Goal: Information Seeking & Learning: Learn about a topic

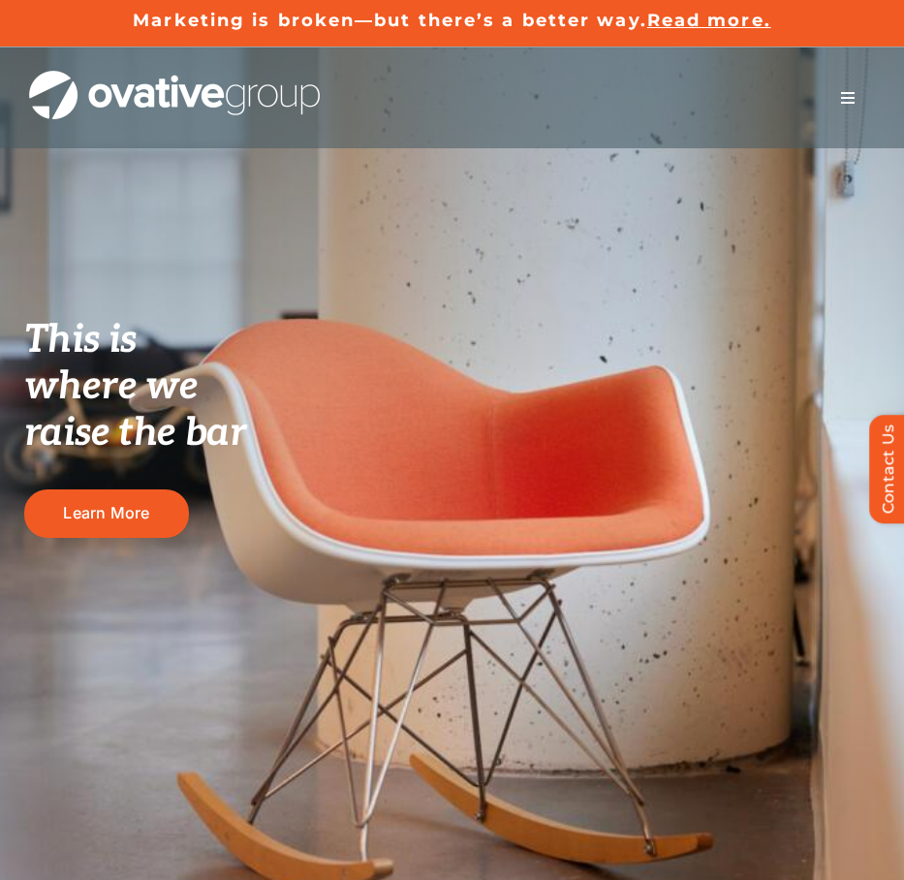
click at [843, 99] on span "Menu" at bounding box center [848, 98] width 16 height 16
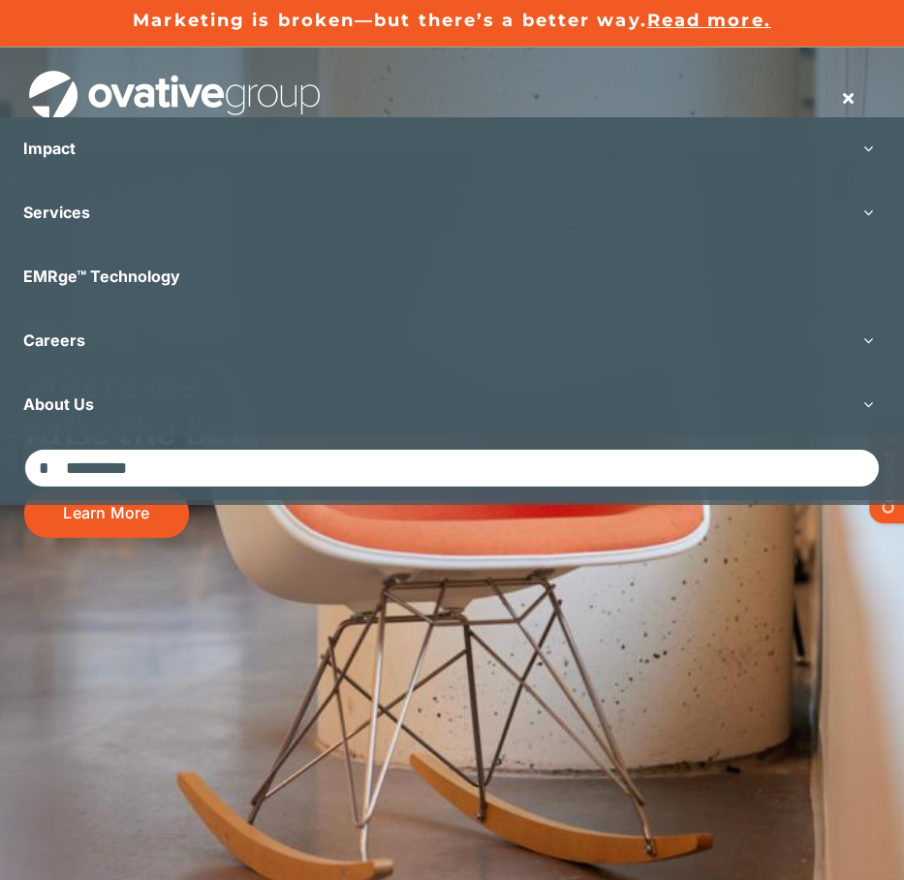
click at [843, 99] on span "Menu" at bounding box center [848, 98] width 16 height 16
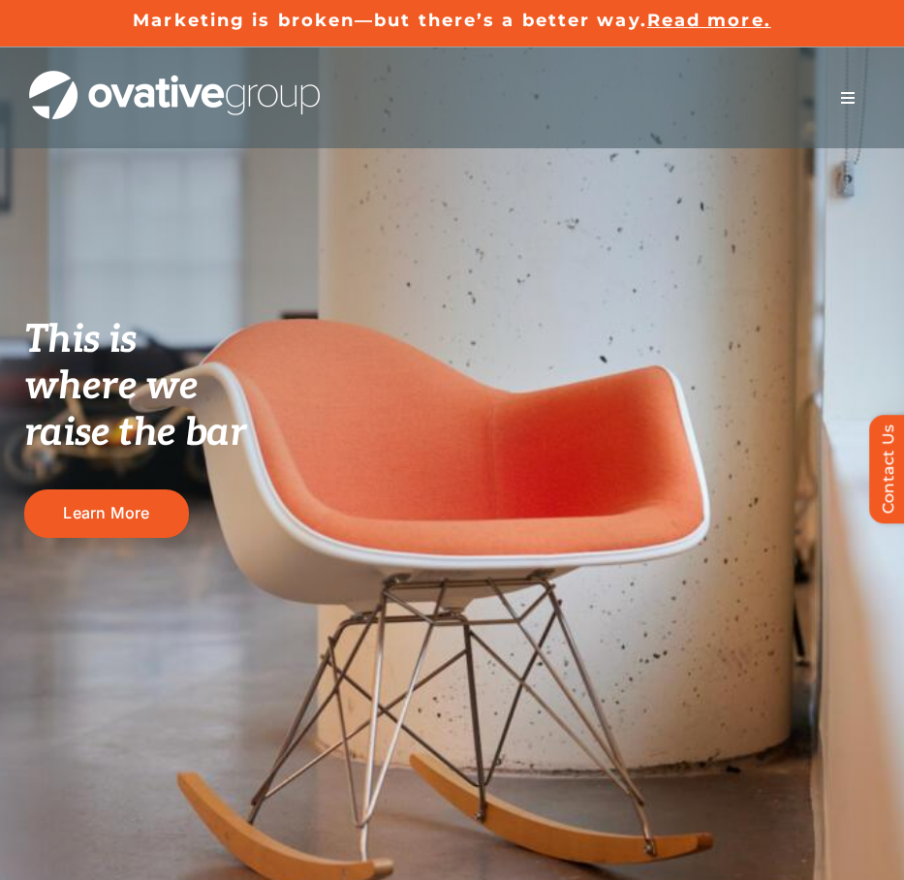
click at [849, 96] on span "Menu" at bounding box center [848, 98] width 16 height 16
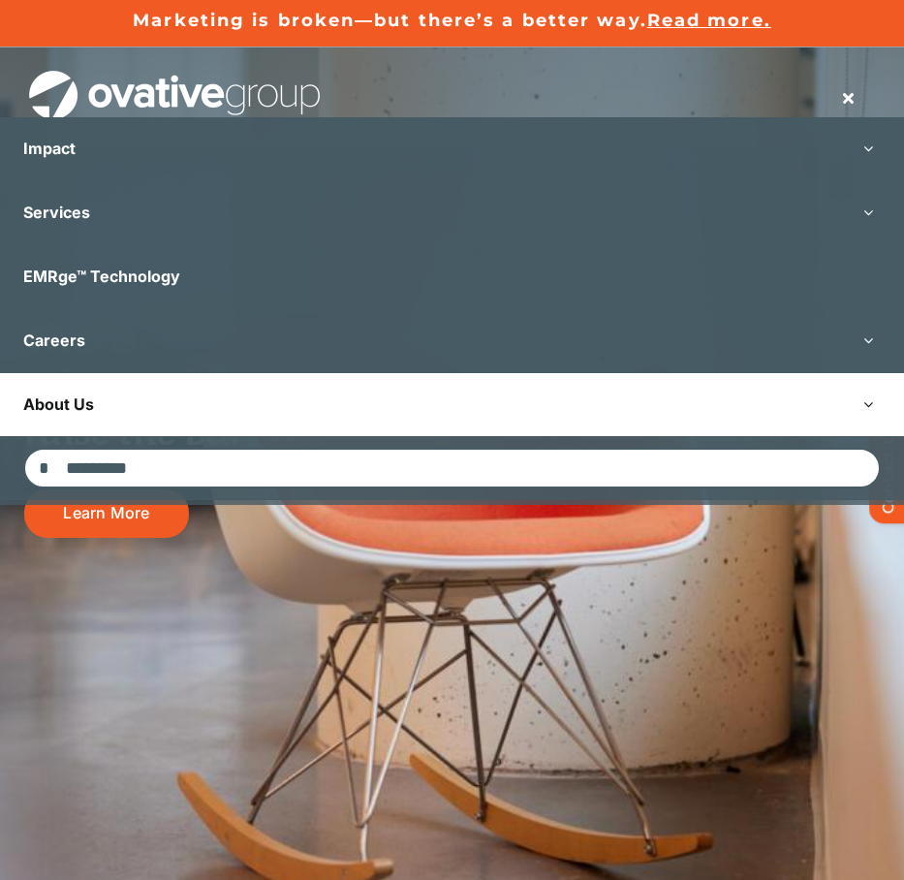
click at [525, 394] on link "About Us" at bounding box center [452, 404] width 904 height 63
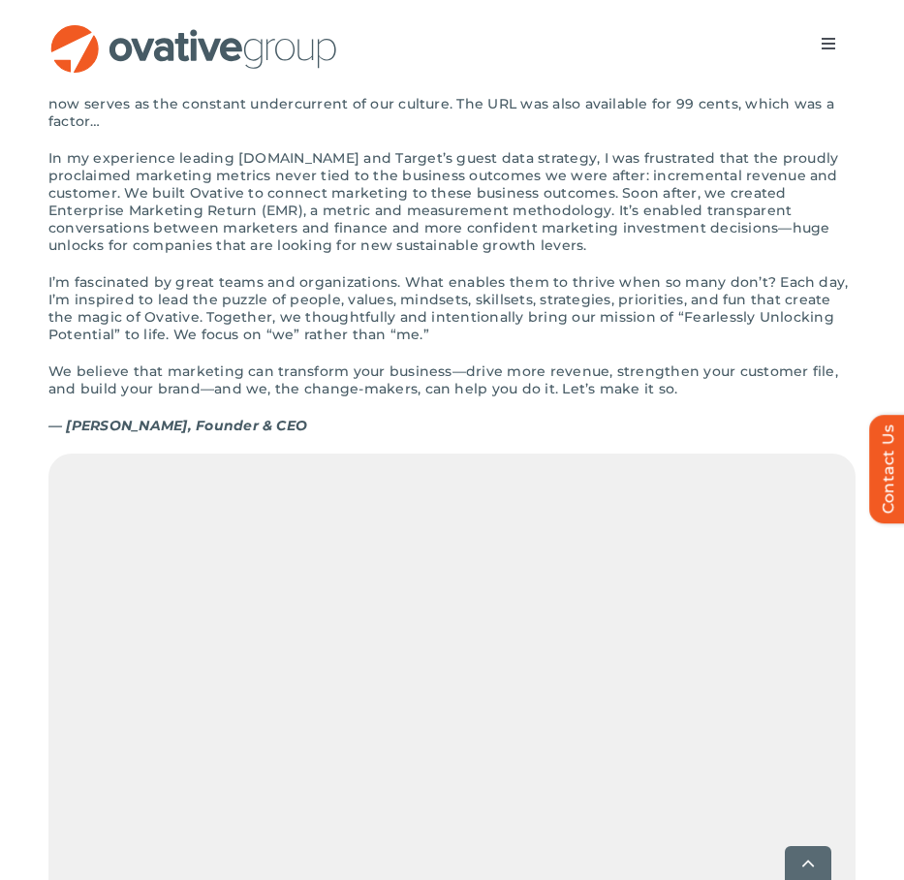
scroll to position [2029, 0]
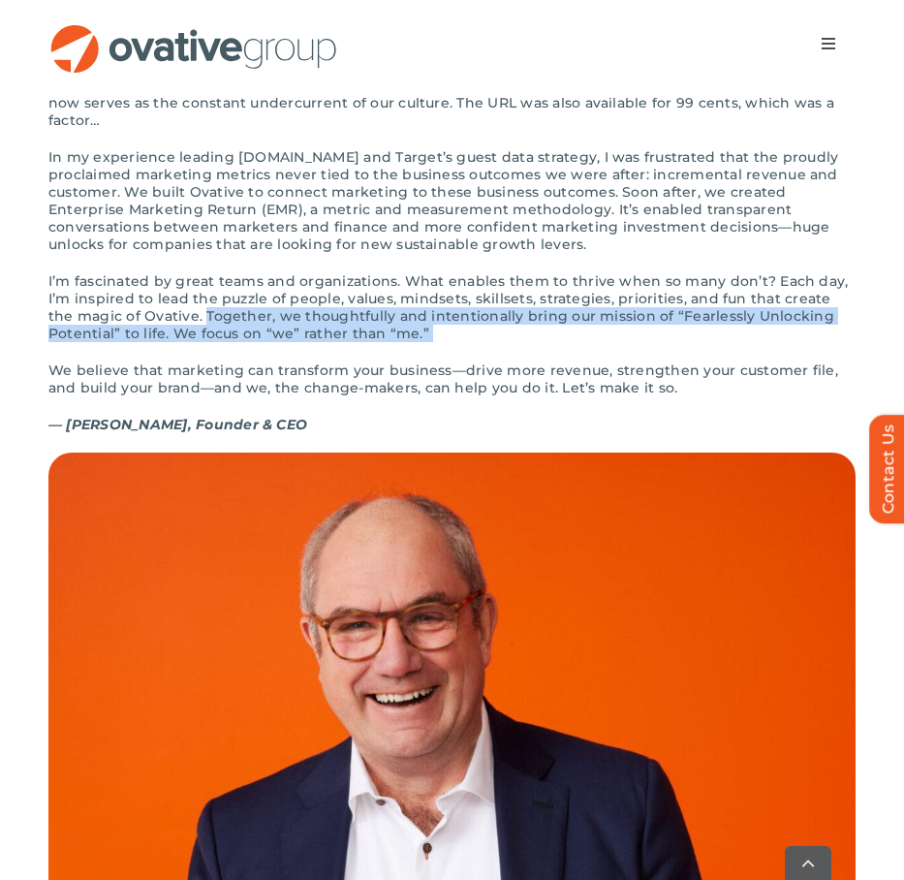
drag, startPoint x: 174, startPoint y: 346, endPoint x: 477, endPoint y: 385, distance: 304.9
click at [477, 385] on div "The first time I wrote down “Ovative” was on a bar napkin. I’d been inspired by…" at bounding box center [451, 265] width 807 height 376
copy div "Together, we thoughtfully and intentionally bring our mission of “Fearlessly Un…"
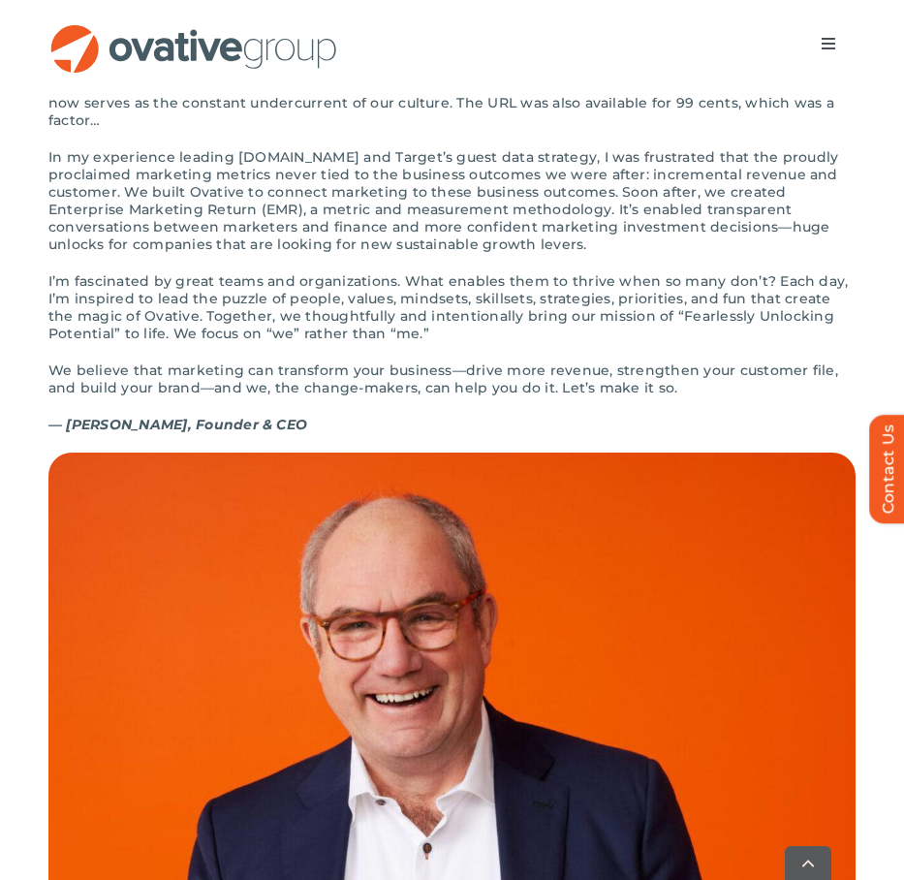
click at [596, 433] on p "— Dale Nitschke, Founder & CEO" at bounding box center [451, 424] width 807 height 17
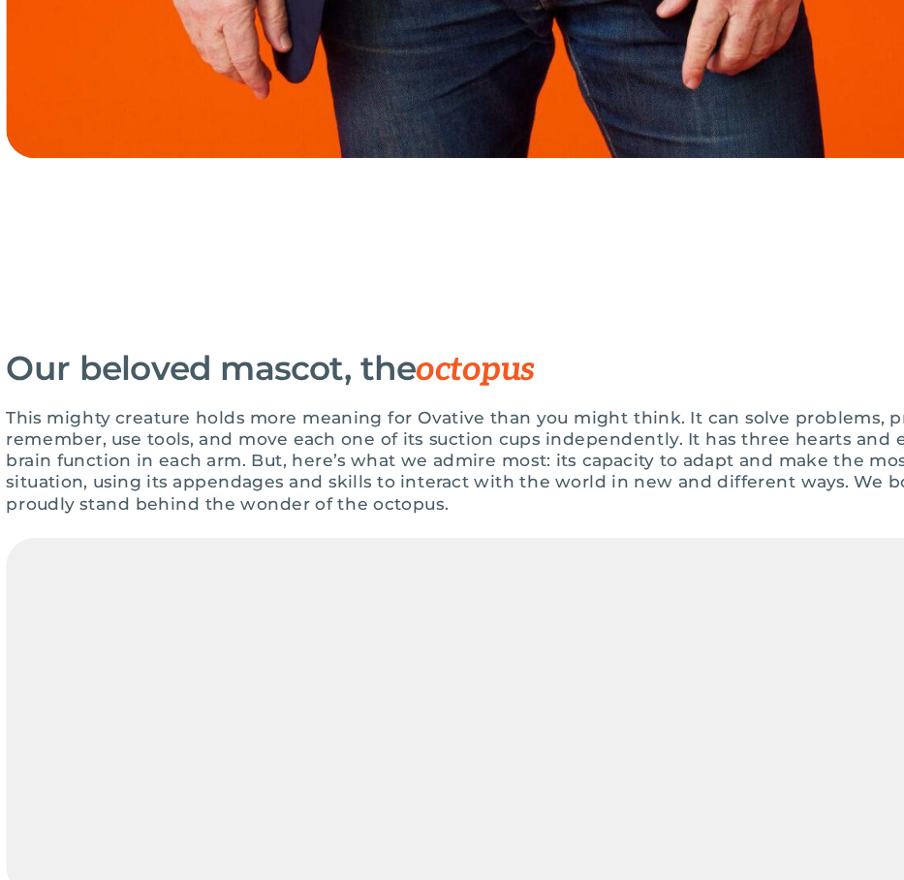
scroll to position [3292, 0]
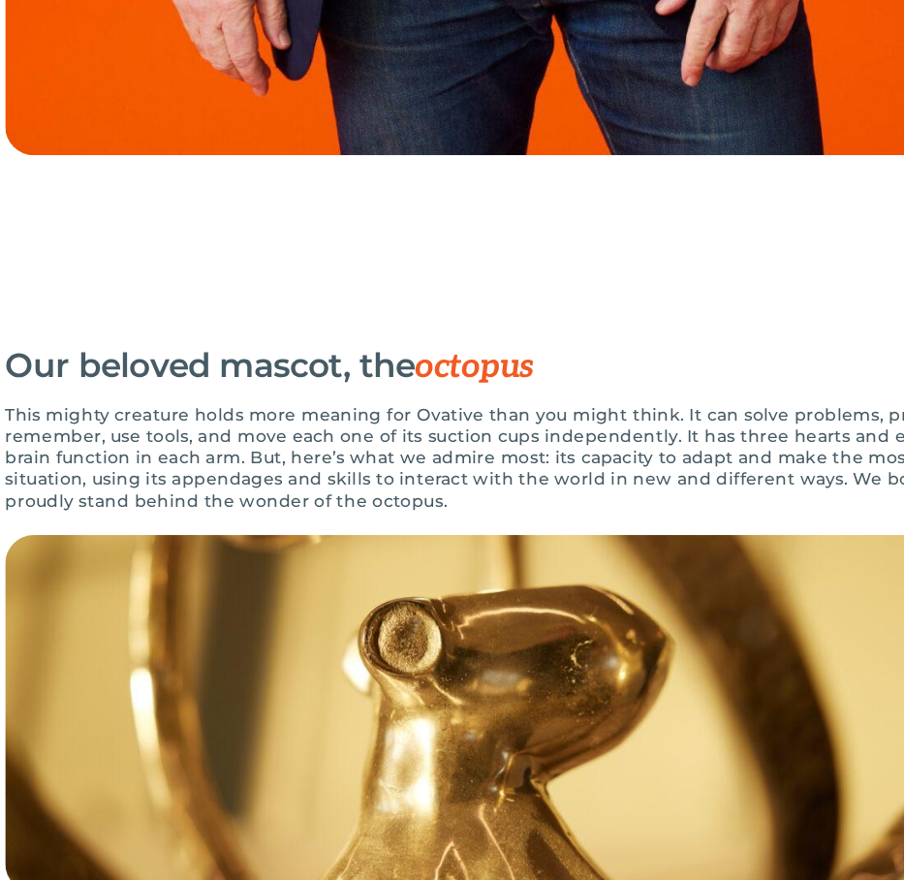
click at [442, 492] on p "This mighty creature holds more meaning for Ovative than you might think. It ca…" at bounding box center [451, 535] width 807 height 87
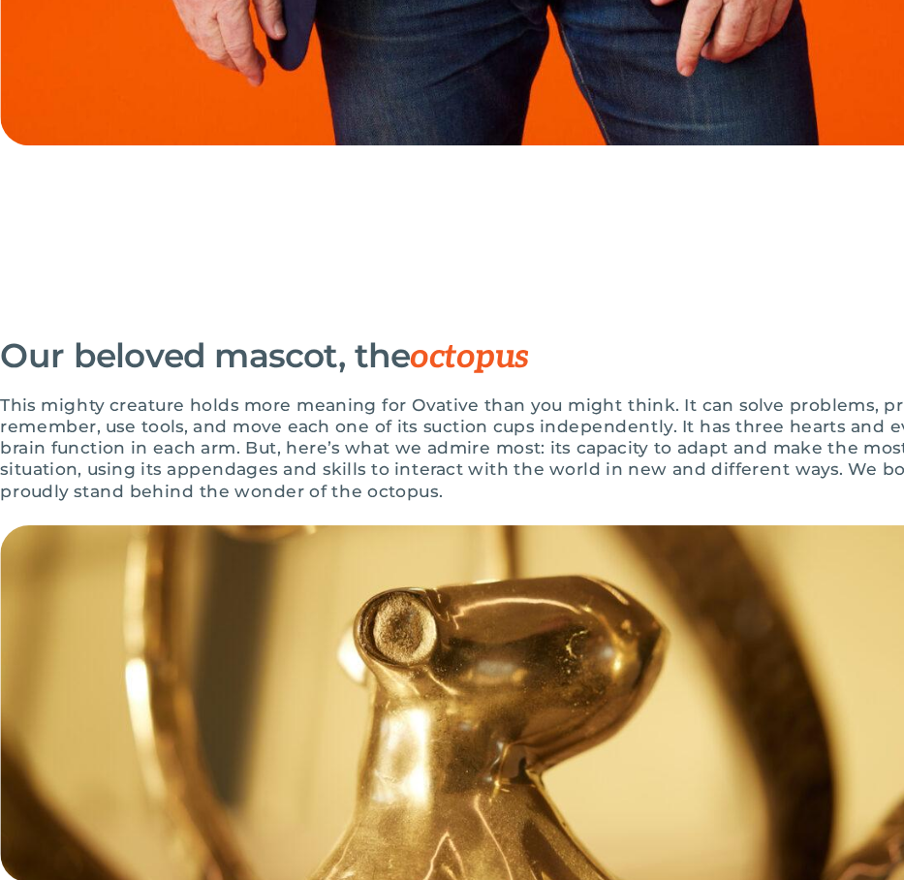
scroll to position [3347, 0]
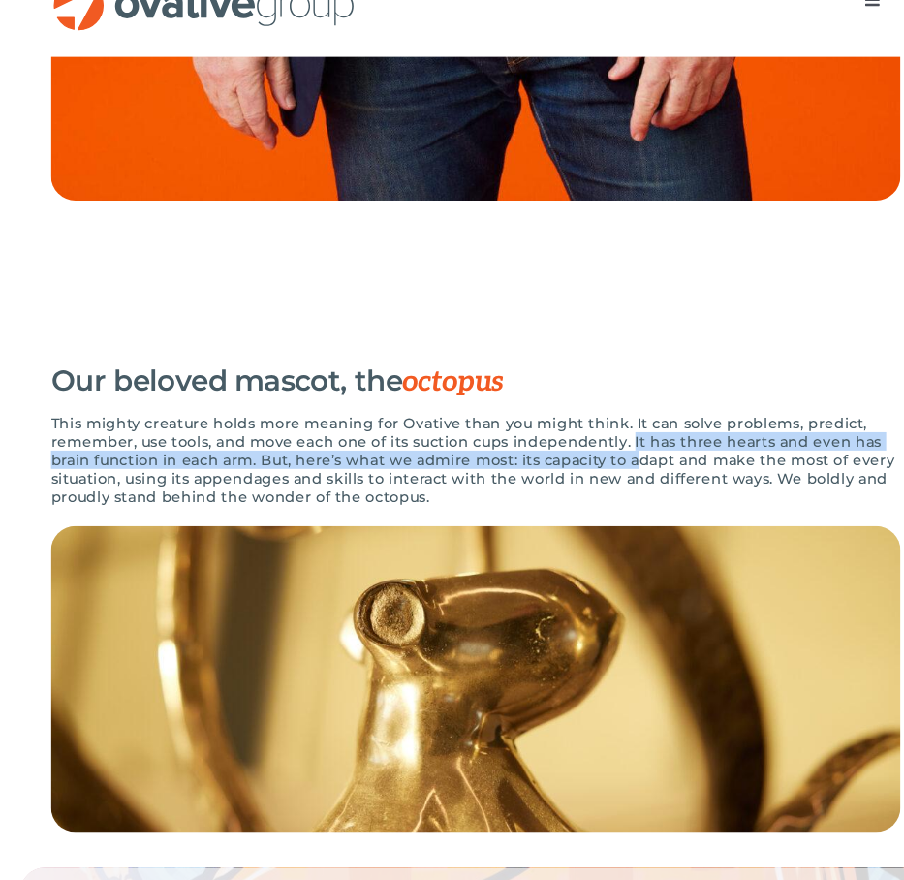
drag, startPoint x: 587, startPoint y: 451, endPoint x: 591, endPoint y: 468, distance: 17.9
click at [591, 468] on p "This mighty creature holds more meaning for Ovative than you might think. It ca…" at bounding box center [451, 480] width 807 height 87
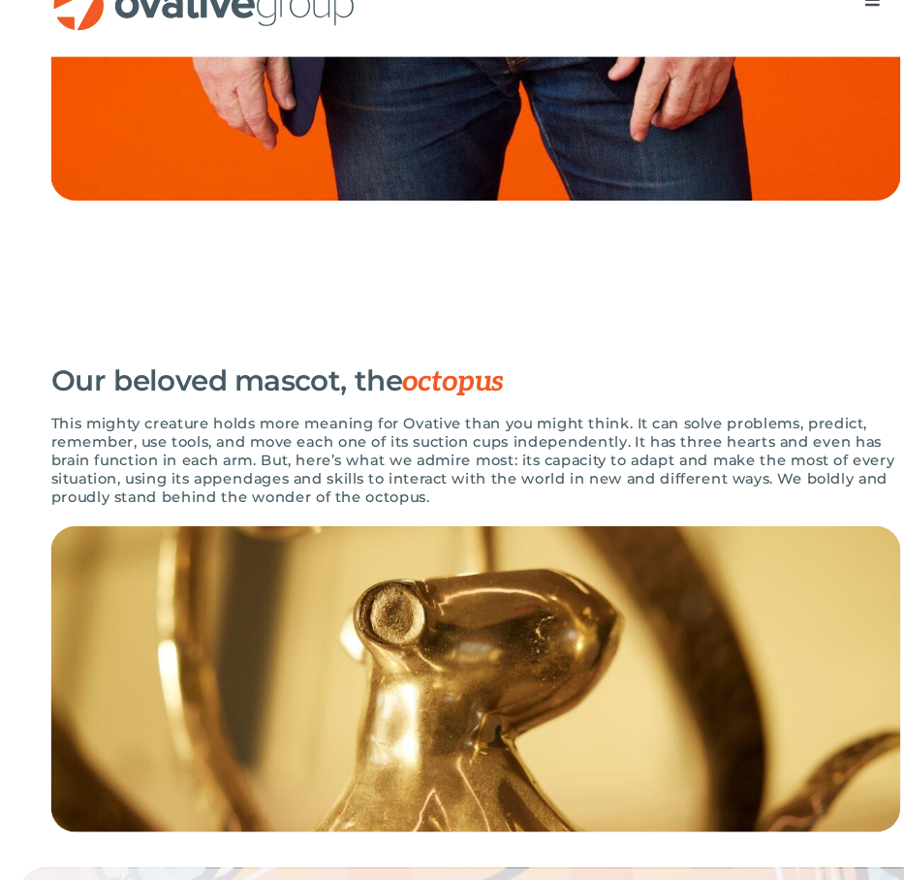
click at [591, 469] on p "This mighty creature holds more meaning for Ovative than you might think. It ca…" at bounding box center [451, 480] width 807 height 87
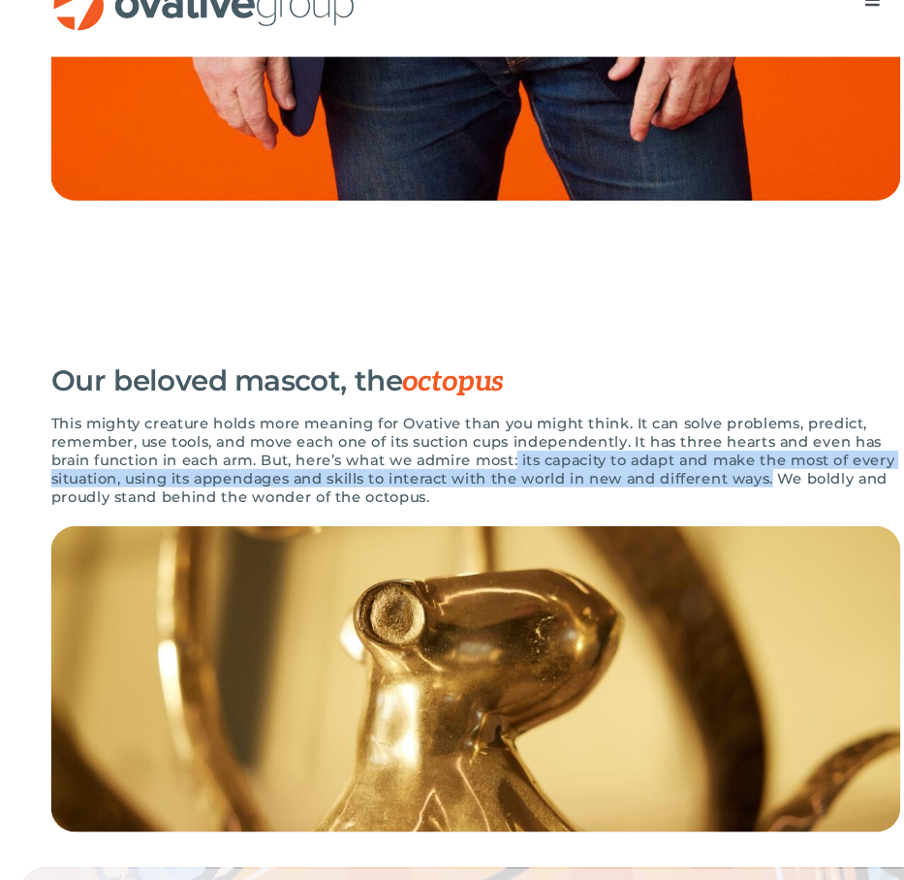
drag, startPoint x: 483, startPoint y: 470, endPoint x: 714, endPoint y: 486, distance: 232.2
click at [714, 486] on p "This mighty creature holds more meaning for Ovative than you might think. It ca…" at bounding box center [451, 480] width 807 height 87
copy p "its capacity to adapt and make the most of every situation, using its appendage…"
click at [714, 486] on p "This mighty creature holds more meaning for Ovative than you might think. It ca…" at bounding box center [451, 480] width 807 height 87
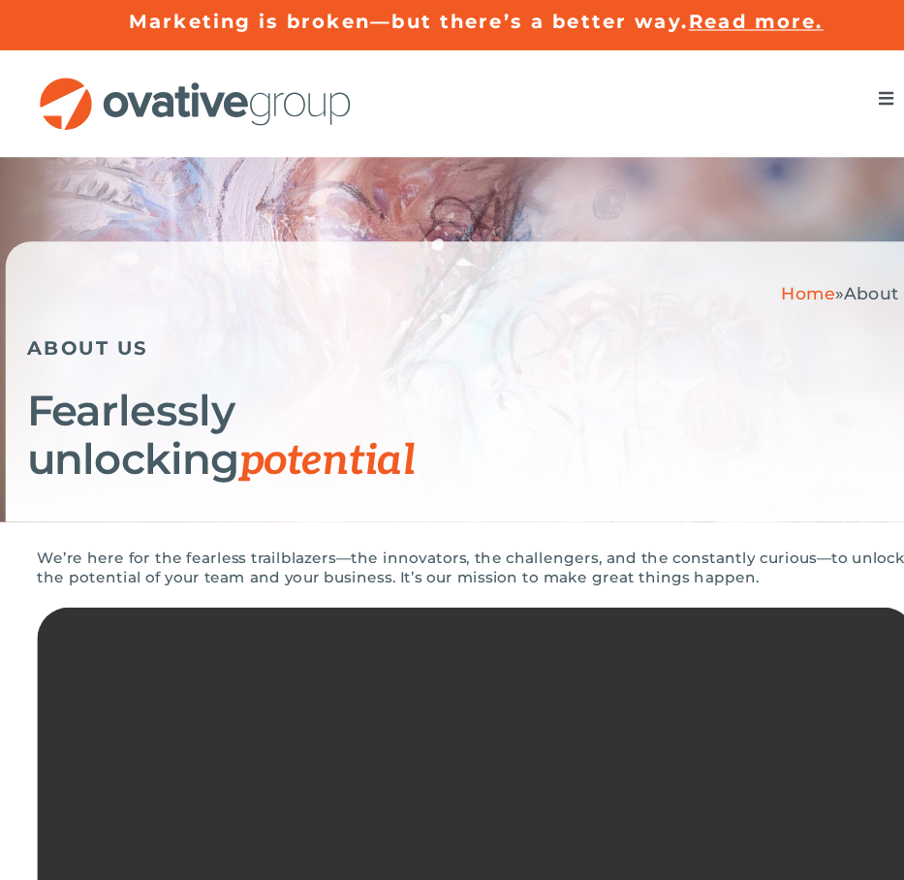
scroll to position [0, 0]
click at [821, 95] on span "Menu" at bounding box center [829, 90] width 16 height 16
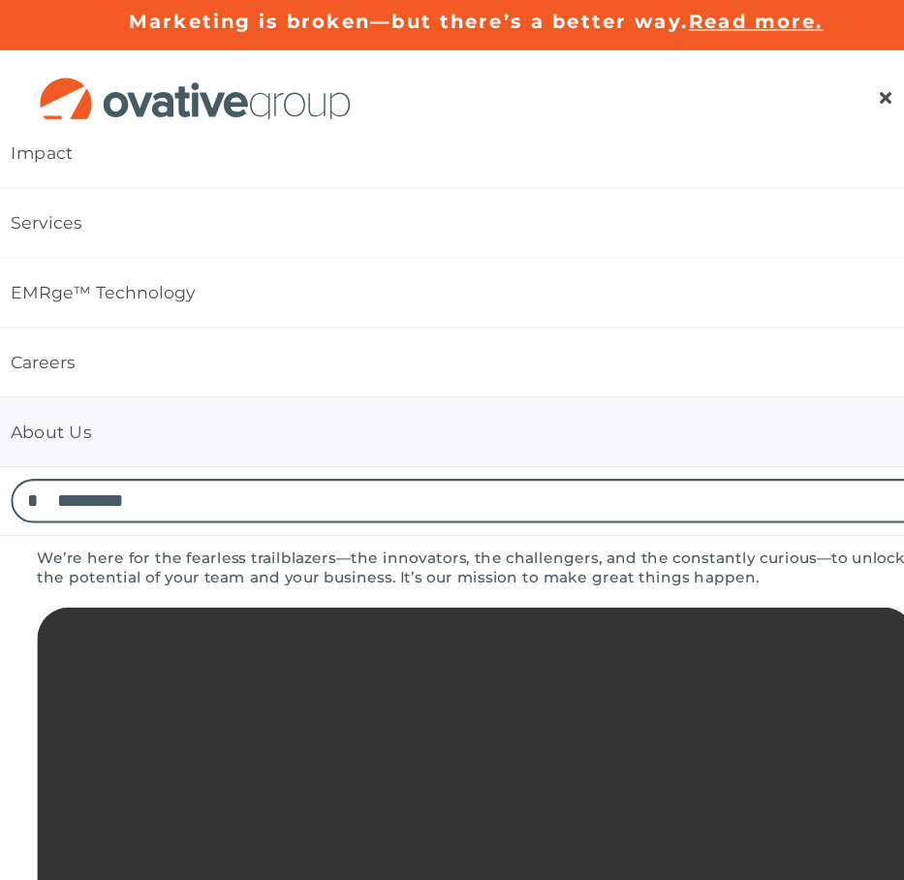
click at [527, 390] on link "About Us" at bounding box center [453, 396] width 904 height 63
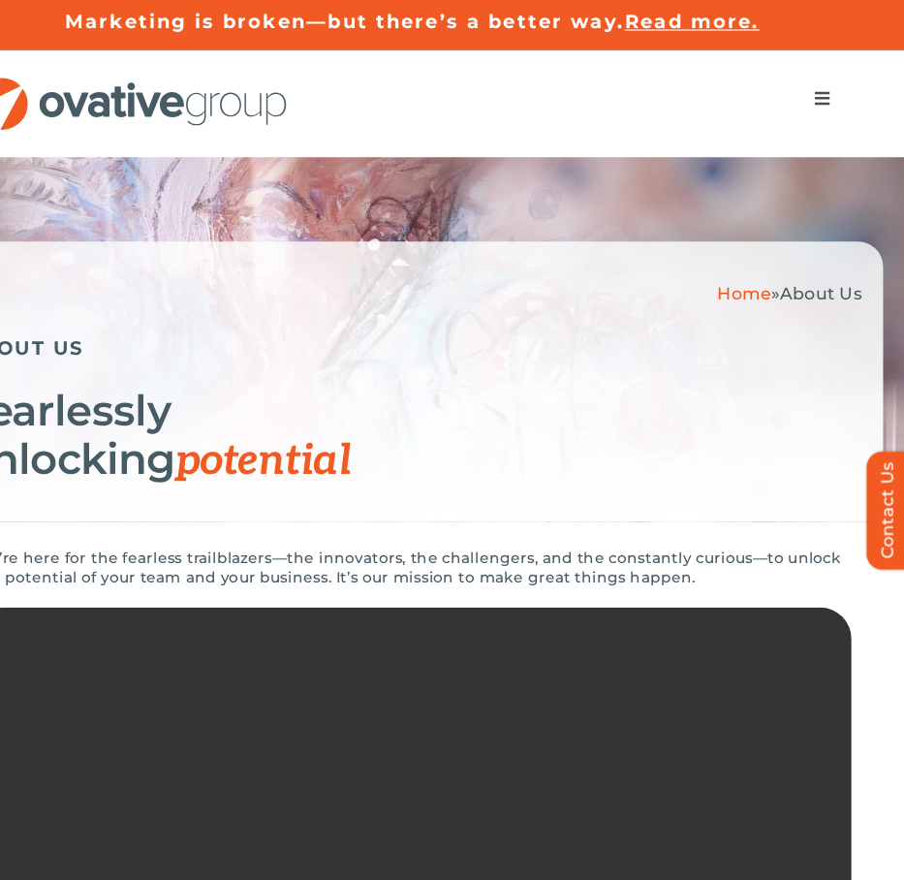
click at [802, 79] on button "Toggle Navigation" at bounding box center [829, 90] width 54 height 39
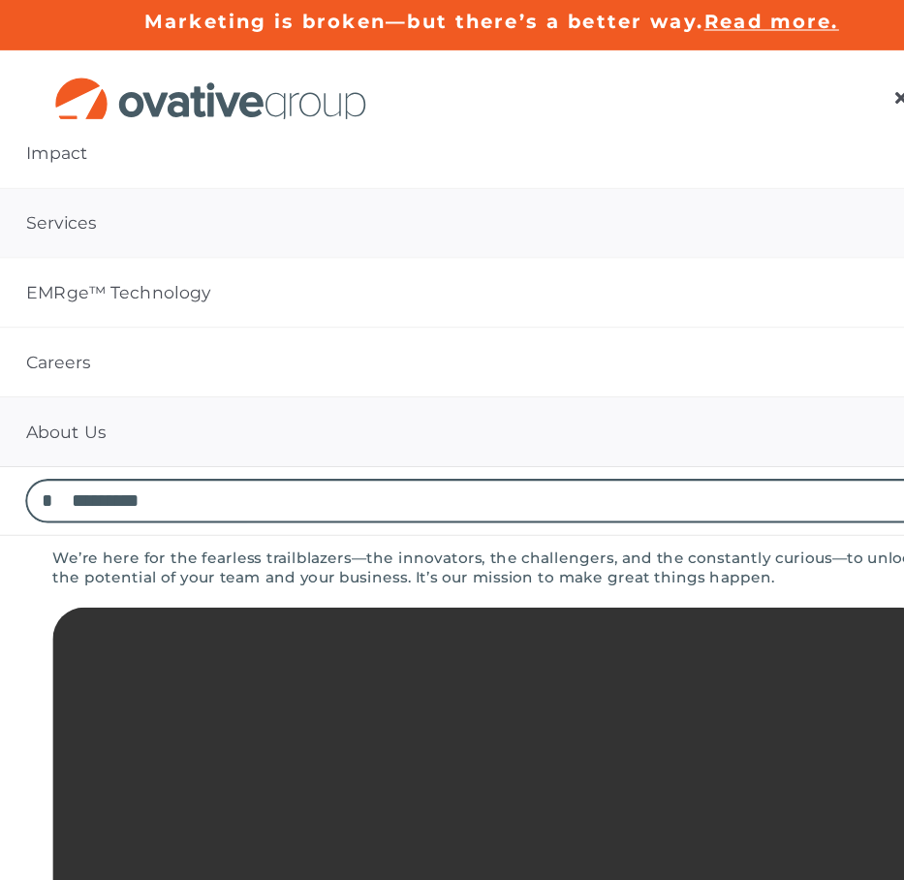
click at [457, 223] on link "Services" at bounding box center [452, 205] width 904 height 63
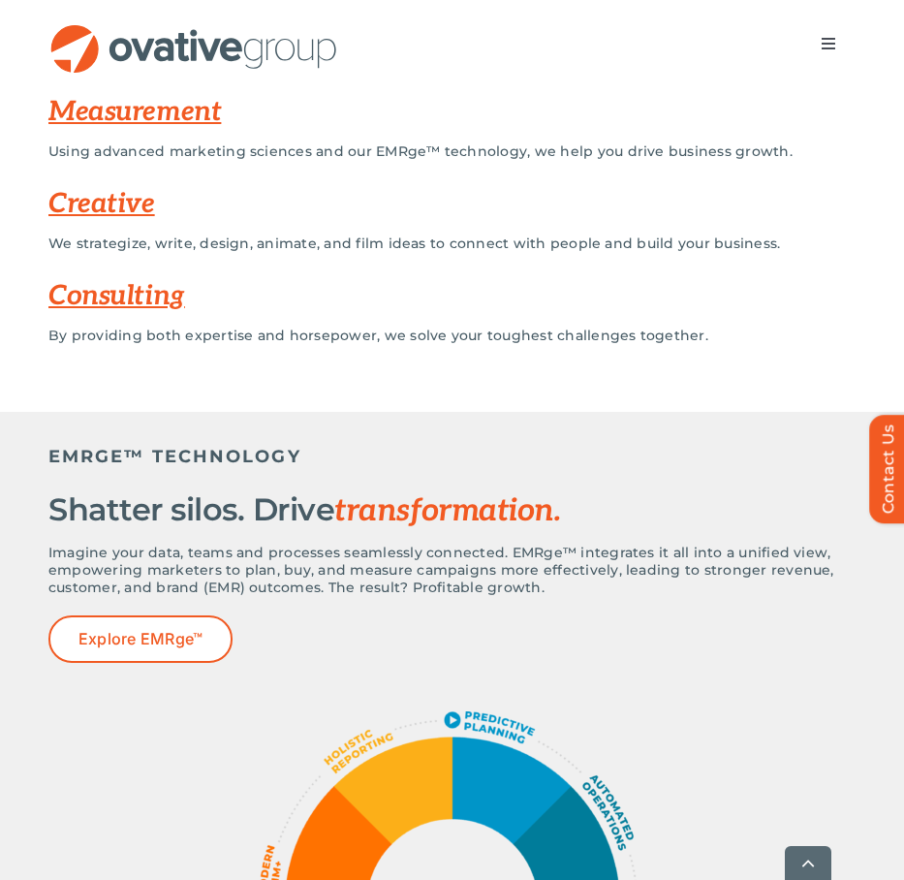
scroll to position [535, 0]
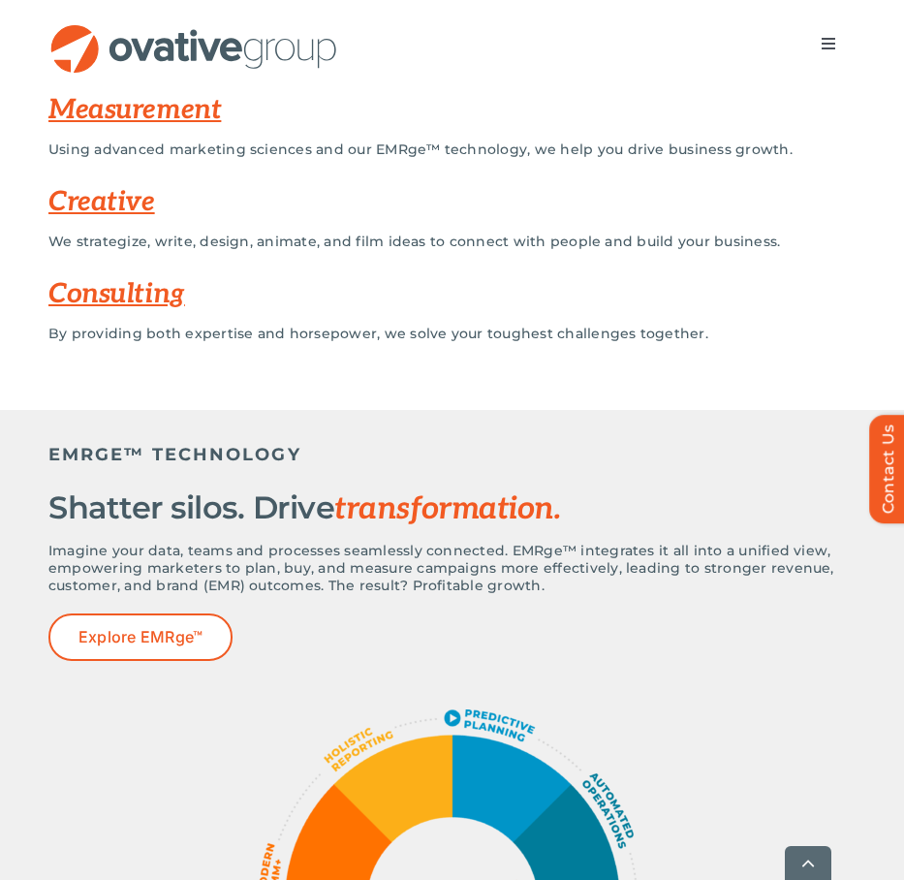
click at [140, 293] on link "Consulting" at bounding box center [116, 294] width 137 height 32
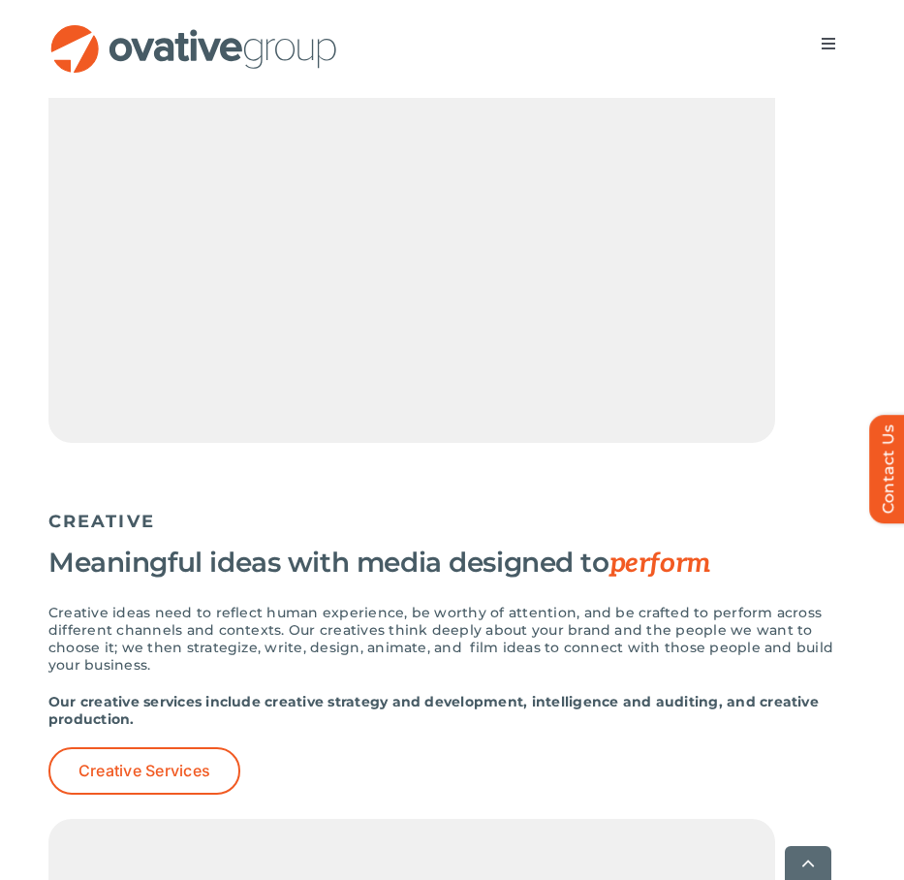
scroll to position [2871, 0]
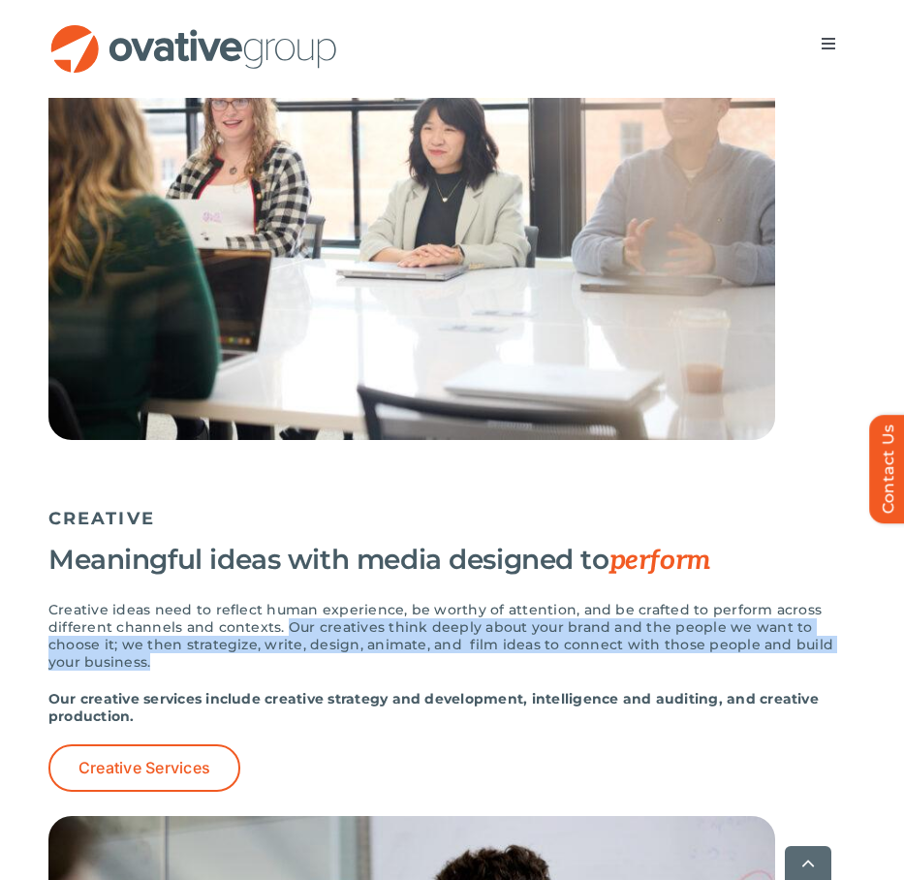
drag, startPoint x: 281, startPoint y: 626, endPoint x: 287, endPoint y: 660, distance: 34.4
click at [287, 662] on p "Creative ideas need to reflect human experience, be worthy of attention, and be…" at bounding box center [451, 636] width 807 height 70
copy p "Our creatives think deeply about your brand and the people we want to choose it…"
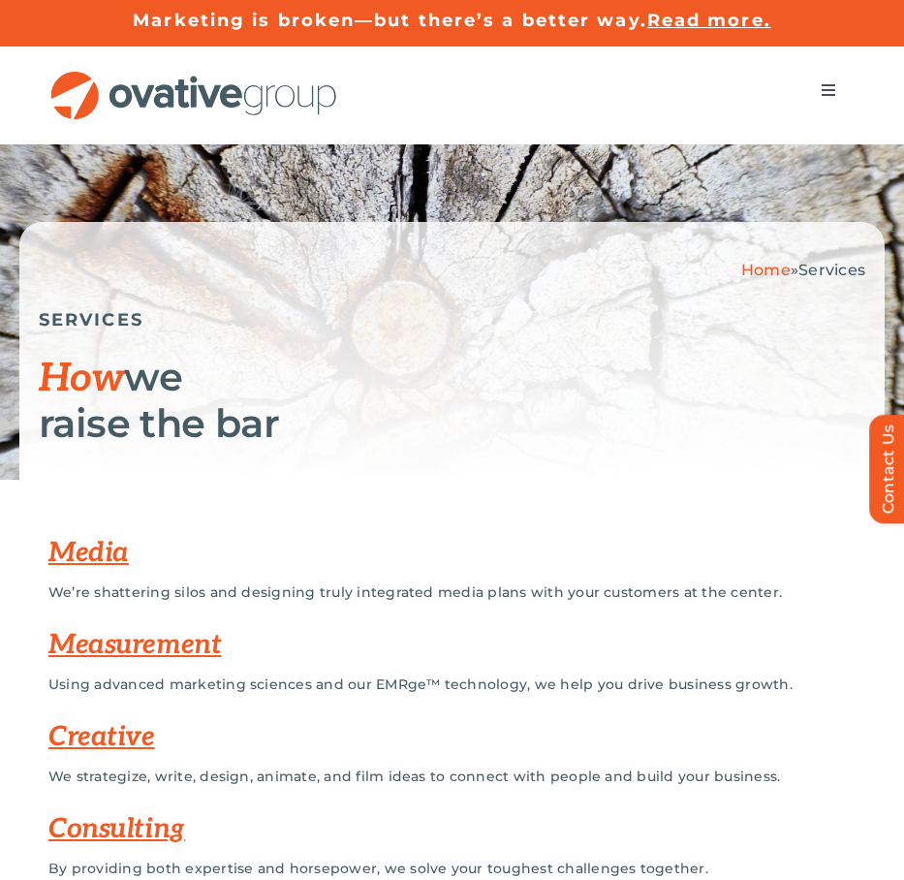
scroll to position [0, 0]
click at [205, 97] on img "OG_Full_horizontal_RGB" at bounding box center [193, 95] width 291 height 49
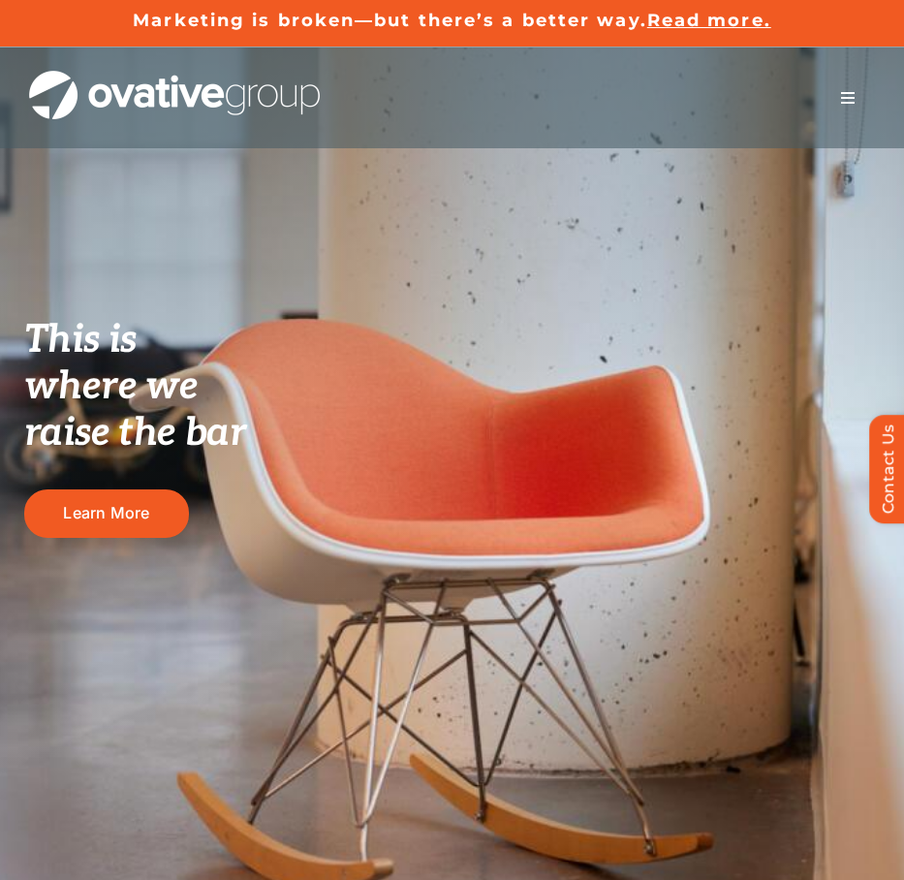
click at [852, 85] on button "Toggle Navigation" at bounding box center [848, 98] width 54 height 39
